Goal: Check status: Check status

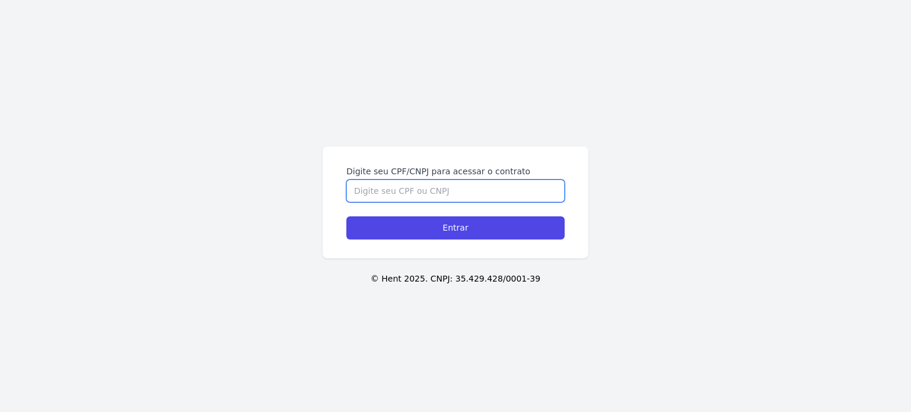
click at [356, 190] on input "Digite seu CPF/CNPJ para acessar o contrato" at bounding box center [456, 191] width 218 height 23
type input "4"
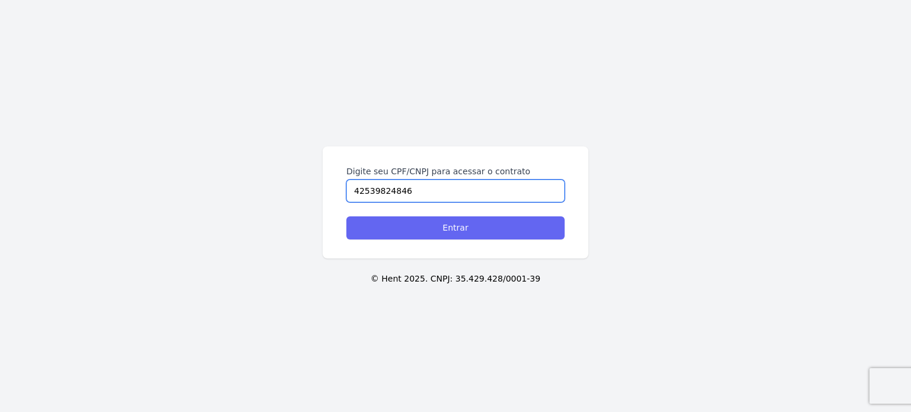
type input "42539824846"
click at [411, 237] on input "Entrar" at bounding box center [456, 228] width 218 height 23
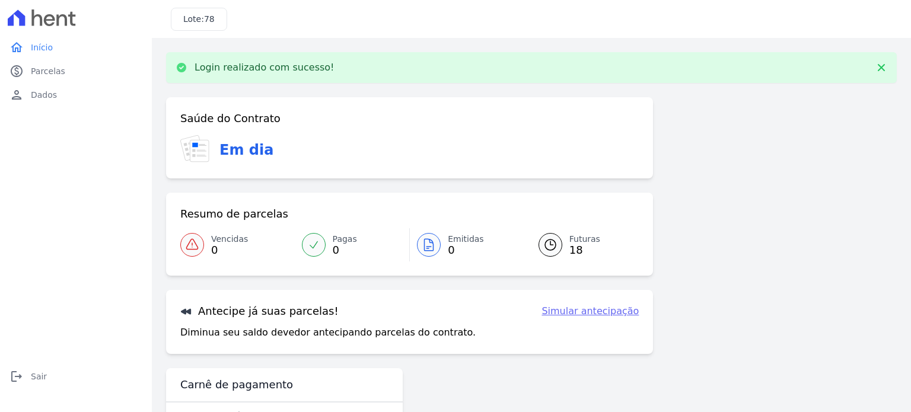
click at [578, 248] on span "18" at bounding box center [585, 250] width 31 height 9
click at [554, 251] on div at bounding box center [551, 245] width 24 height 24
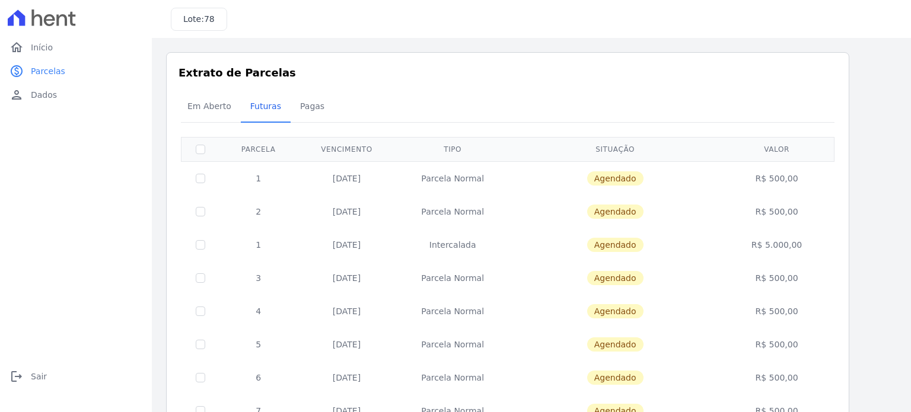
drag, startPoint x: 771, startPoint y: 185, endPoint x: 802, endPoint y: 232, distance: 56.1
click at [773, 185] on td "R$ 500,00" at bounding box center [778, 178] width 112 height 34
click at [198, 107] on span "Em Aberto" at bounding box center [209, 106] width 58 height 24
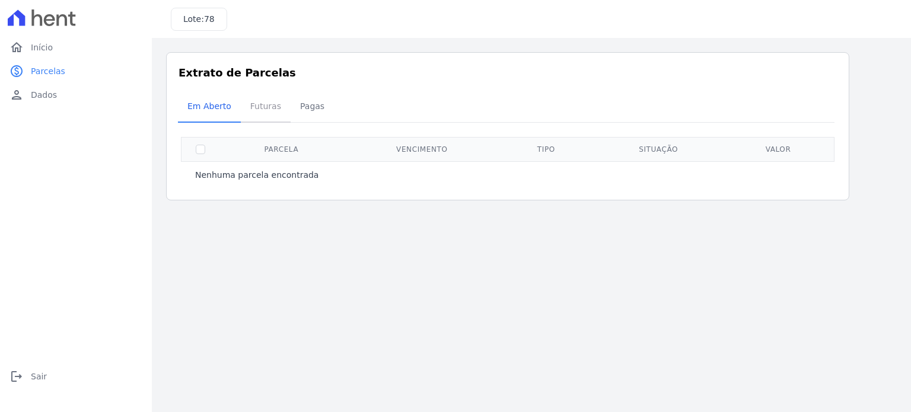
click at [257, 107] on span "Futuras" at bounding box center [265, 106] width 45 height 24
